Goal: Information Seeking & Learning: Learn about a topic

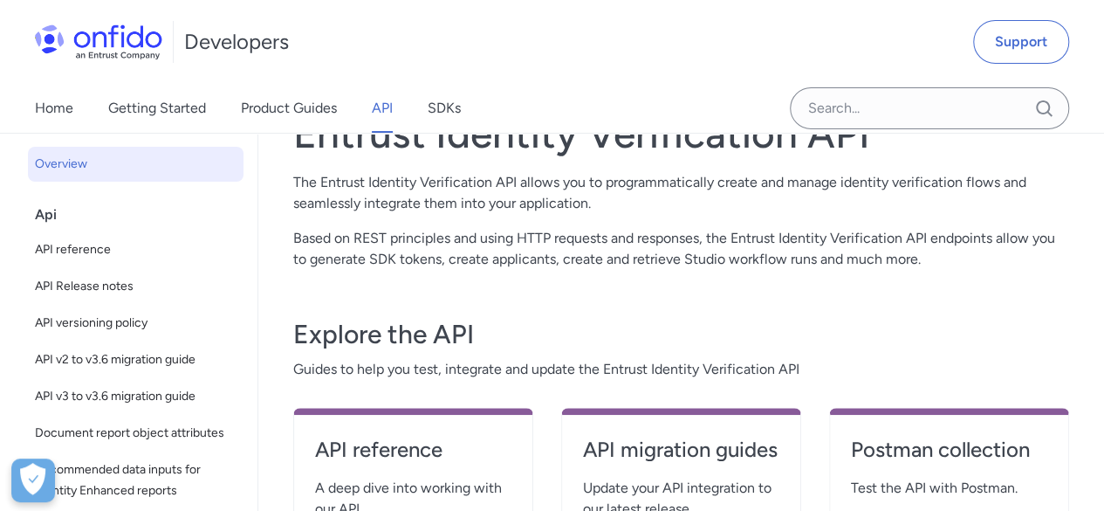
scroll to position [175, 0]
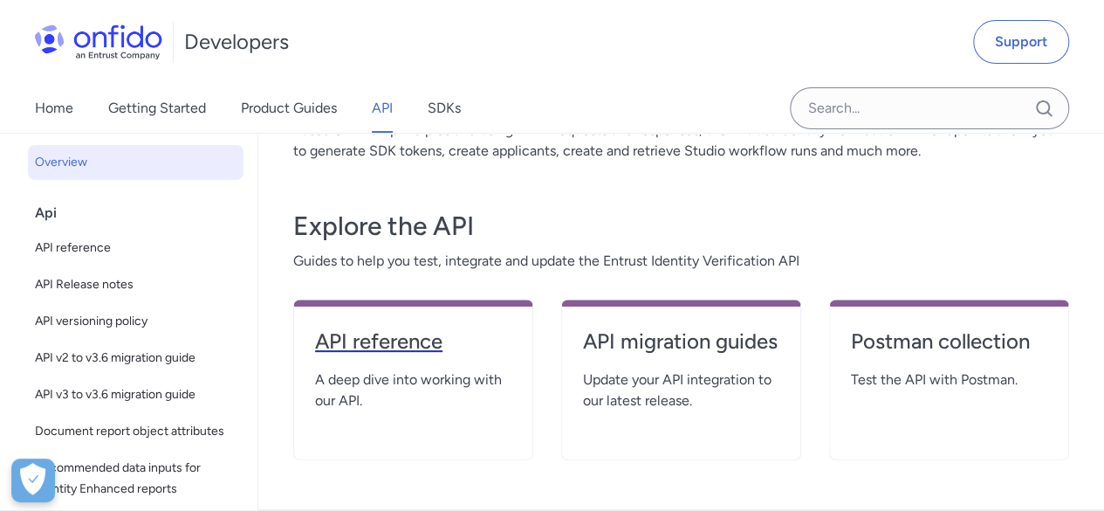
click at [456, 350] on h4 "API reference" at bounding box center [413, 341] width 196 height 28
select select "http"
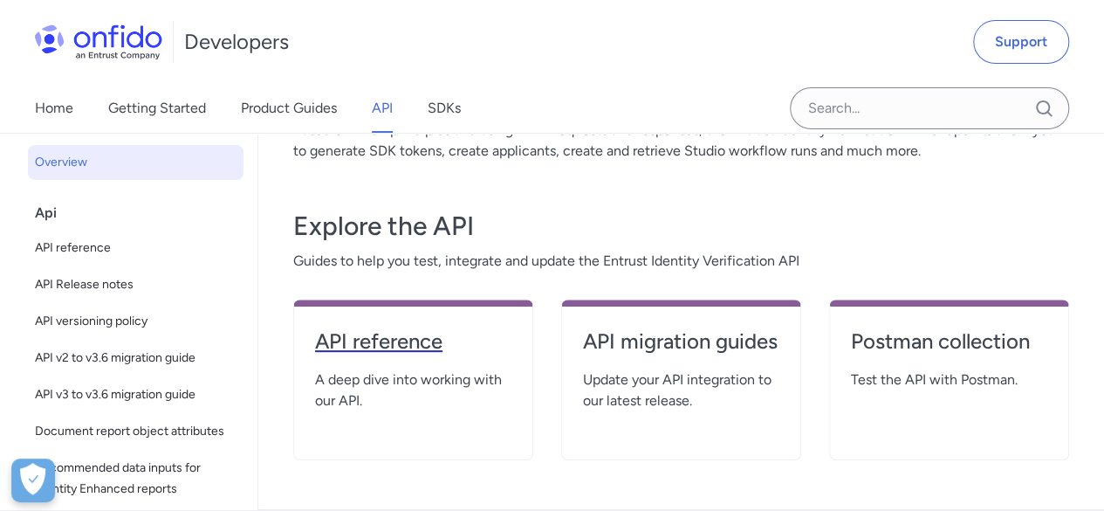
select select "http"
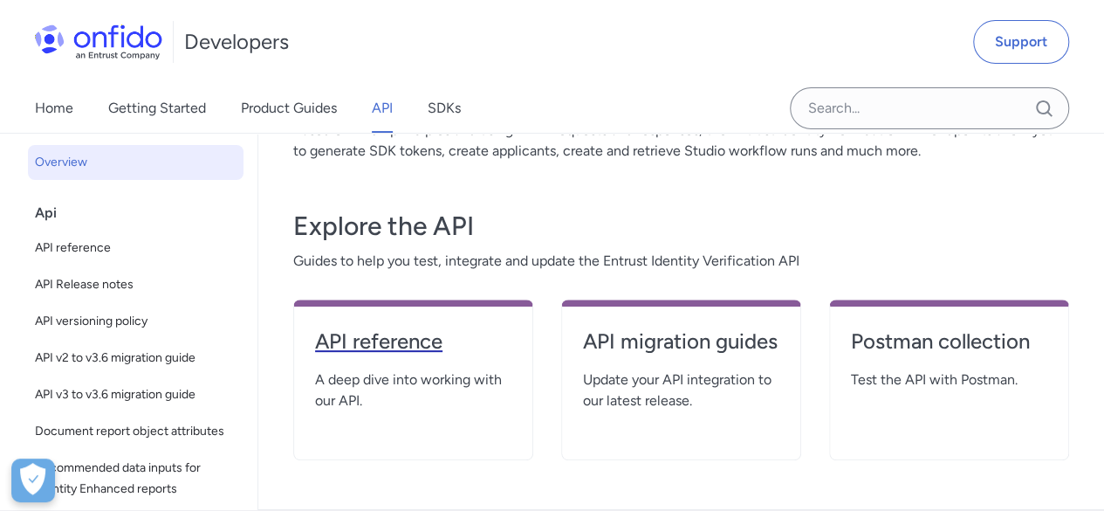
select select "http"
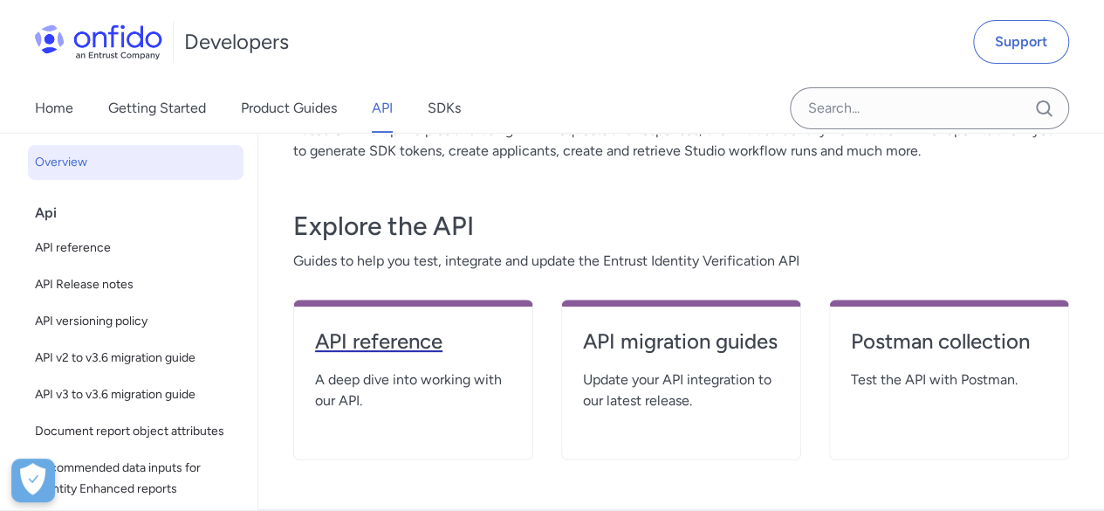
select select "http"
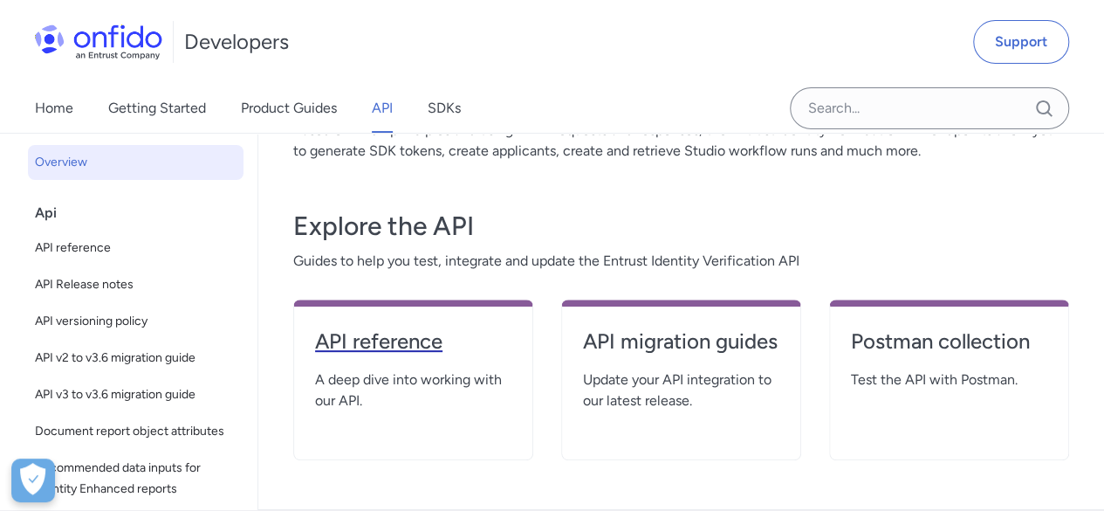
select select "http"
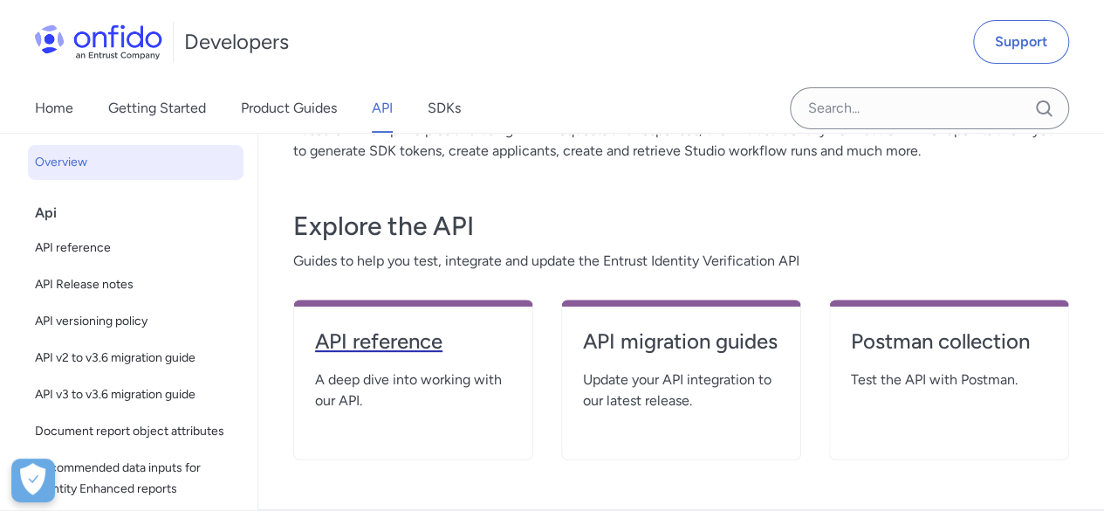
select select "http"
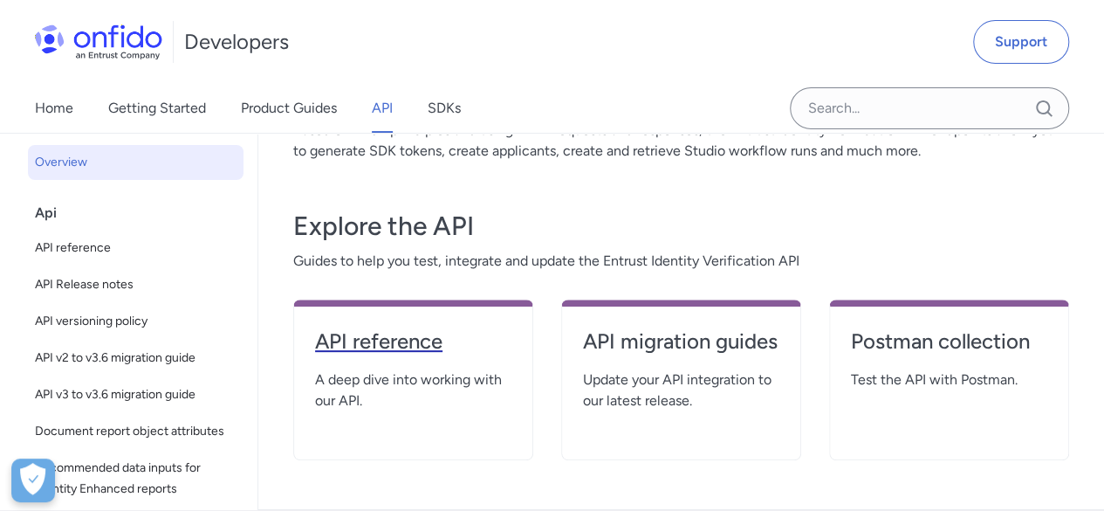
select select "http"
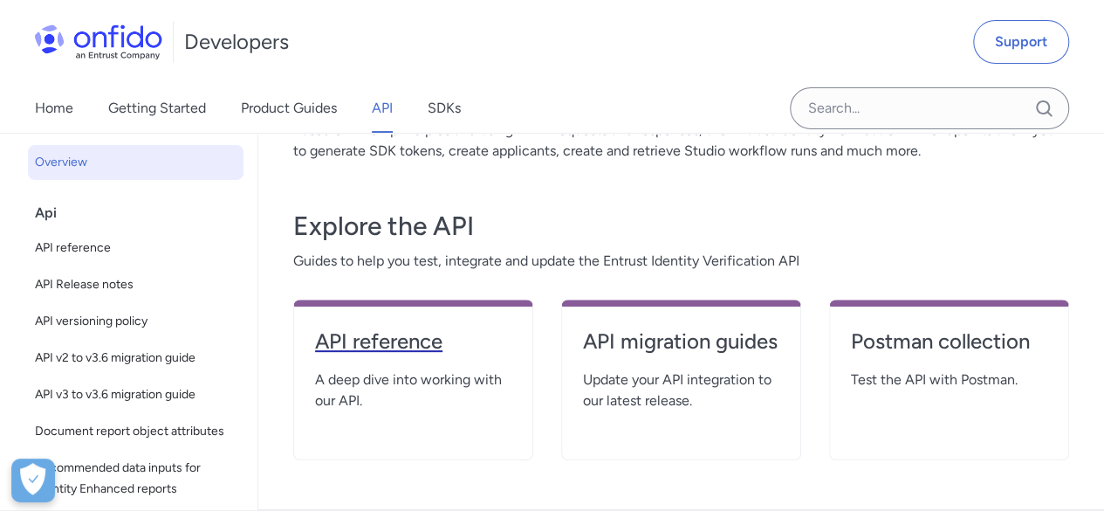
select select "http"
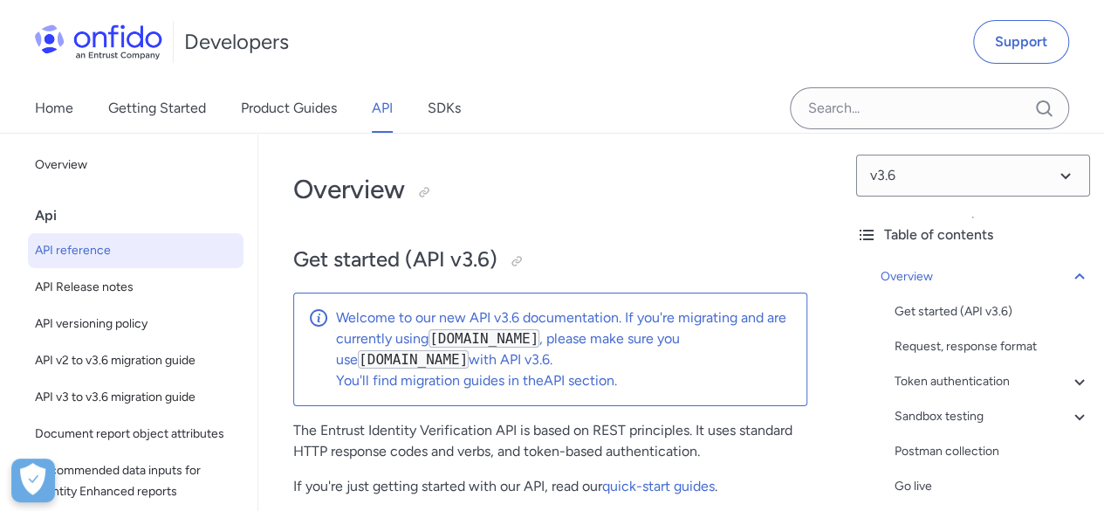
scroll to position [175, 0]
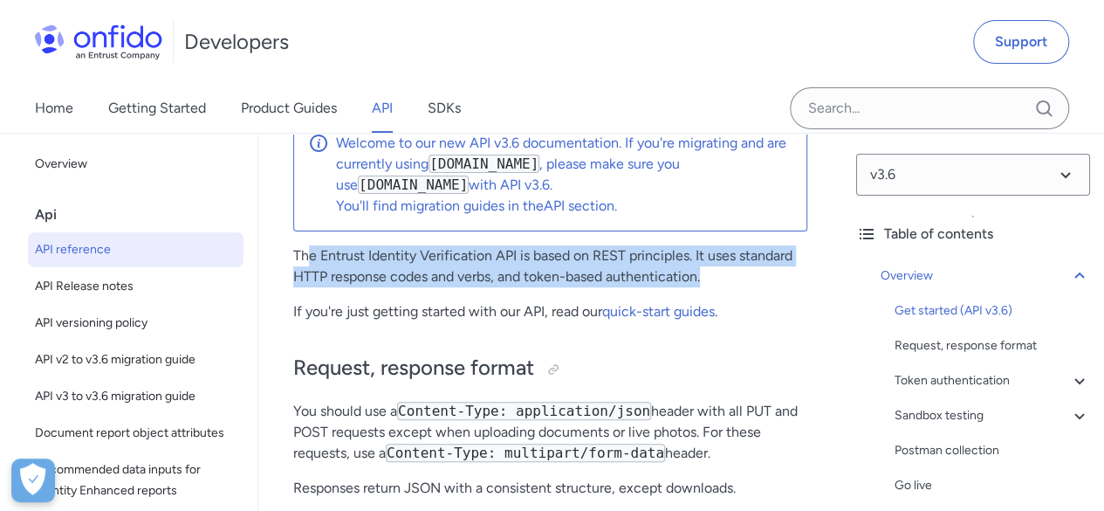
drag, startPoint x: 305, startPoint y: 260, endPoint x: 708, endPoint y: 277, distance: 402.7
click at [708, 277] on p "The Entrust Identity Verification API is based on REST principles. It uses stan…" at bounding box center [550, 266] width 514 height 42
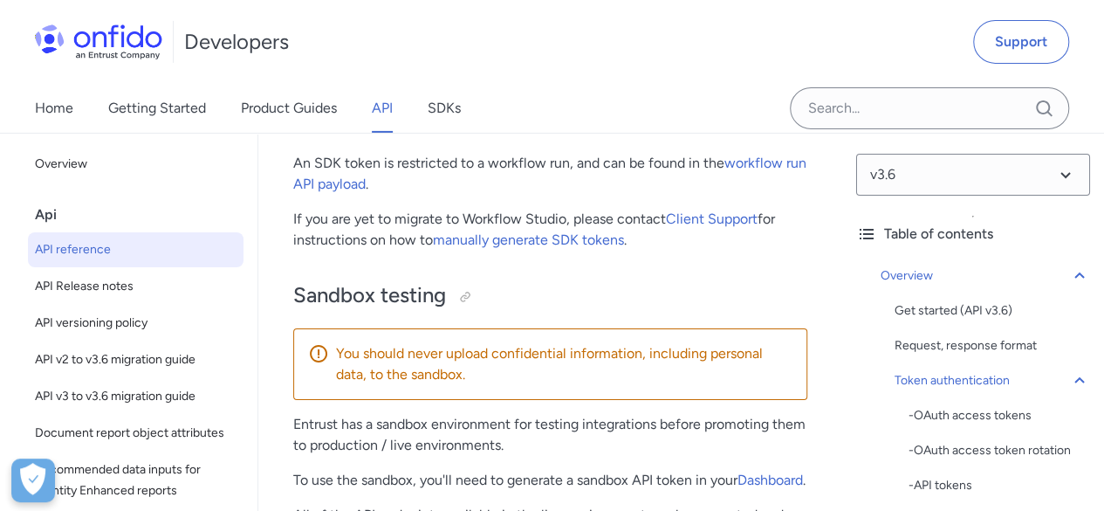
scroll to position [2880, 0]
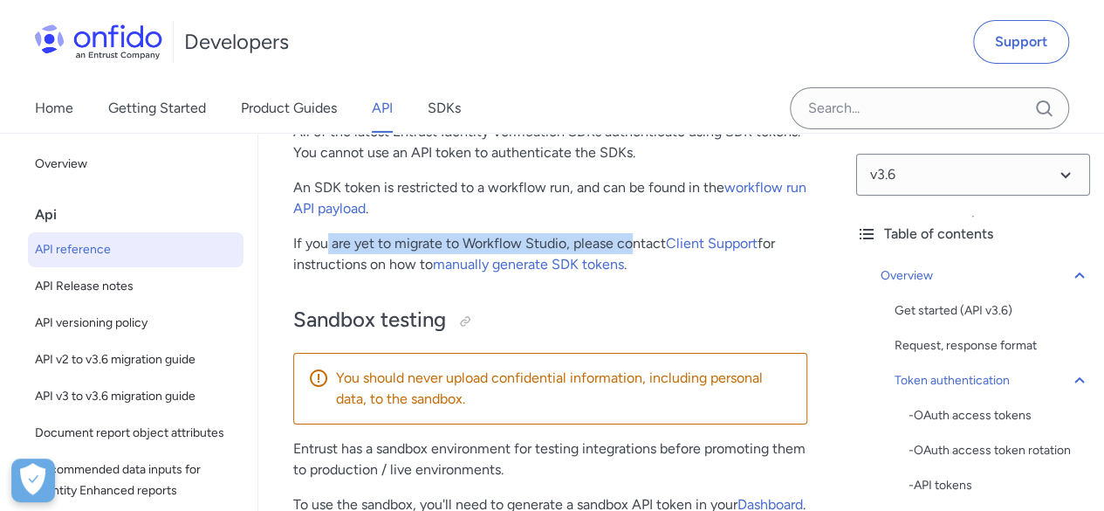
drag, startPoint x: 329, startPoint y: 252, endPoint x: 632, endPoint y: 254, distance: 302.9
click at [632, 254] on p "If you are yet to migrate to Workflow Studio, please contact Client Support for…" at bounding box center [550, 254] width 514 height 42
